Goal: Find specific page/section: Find specific page/section

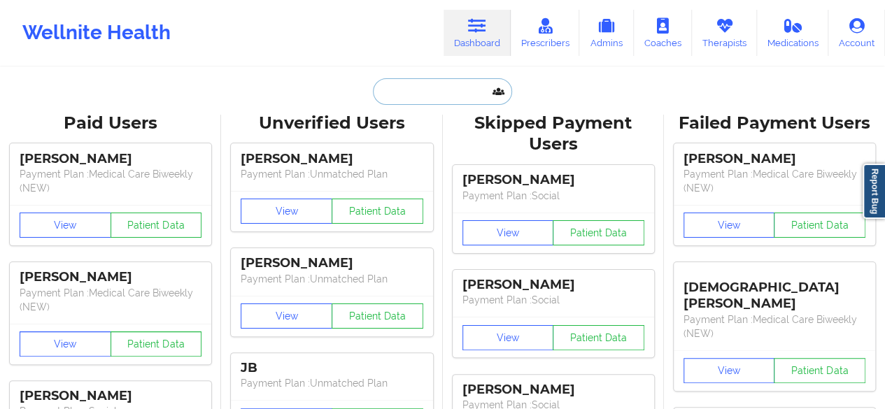
click at [437, 89] on input "text" at bounding box center [442, 91] width 139 height 27
paste input "[EMAIL_ADDRESS][DOMAIN_NAME]"
type input "[EMAIL_ADDRESS][DOMAIN_NAME]"
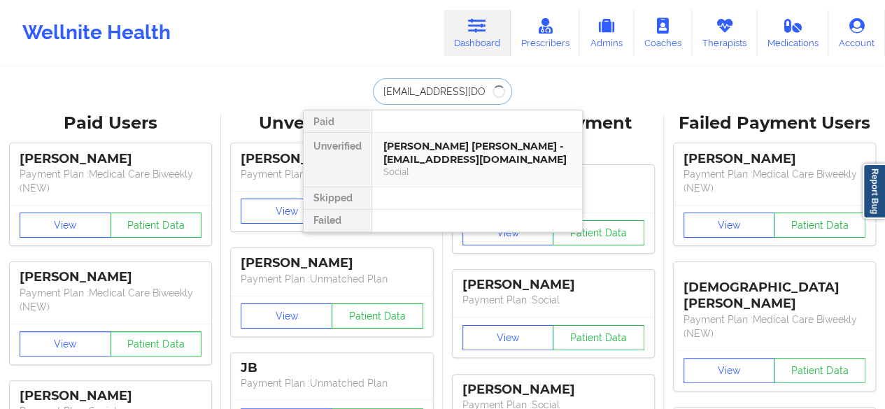
click at [441, 146] on div "[PERSON_NAME] [PERSON_NAME] - [EMAIL_ADDRESS][DOMAIN_NAME]" at bounding box center [478, 153] width 188 height 26
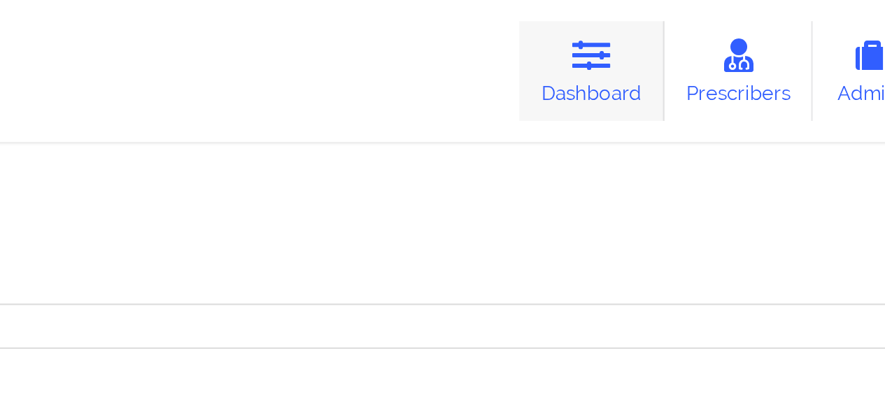
scroll to position [817, 0]
click at [476, 43] on link "Dashboard" at bounding box center [477, 33] width 67 height 46
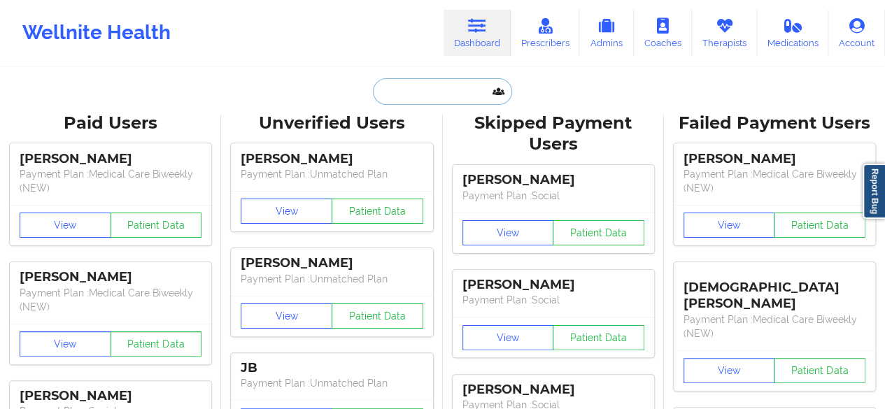
click at [472, 99] on input "text" at bounding box center [442, 91] width 139 height 27
paste input "[EMAIL_ADDRESS][DOMAIN_NAME]"
type input "[EMAIL_ADDRESS][DOMAIN_NAME]"
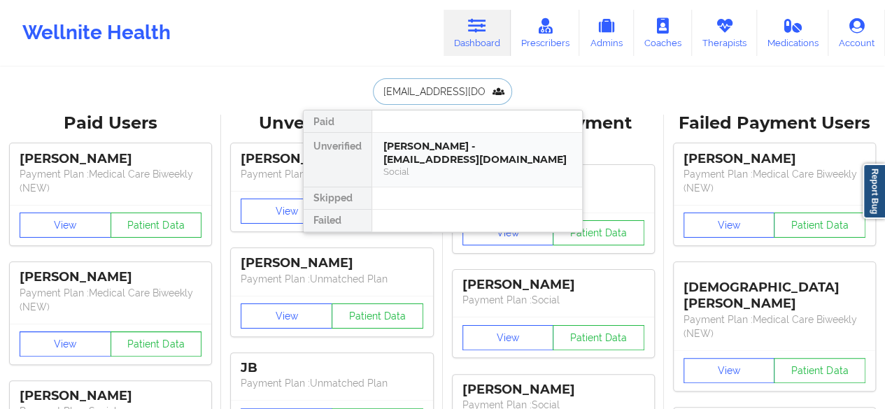
click at [448, 157] on div "[PERSON_NAME] - [EMAIL_ADDRESS][DOMAIN_NAME]" at bounding box center [478, 153] width 188 height 26
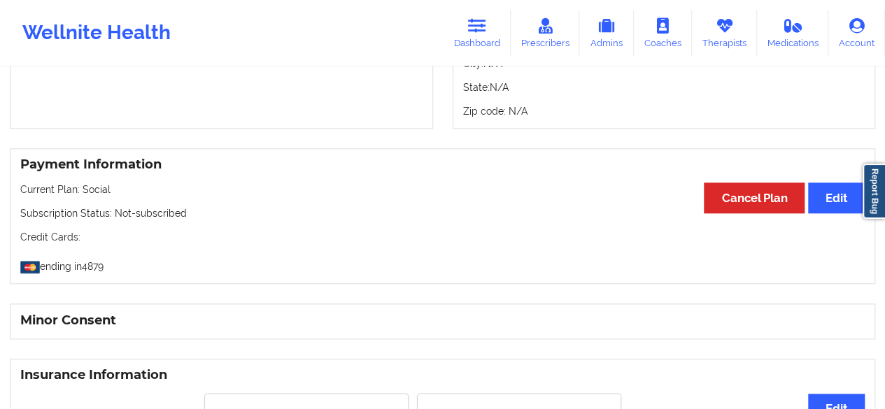
scroll to position [619, 0]
